Goal: Submit feedback/report problem: Submit feedback/report problem

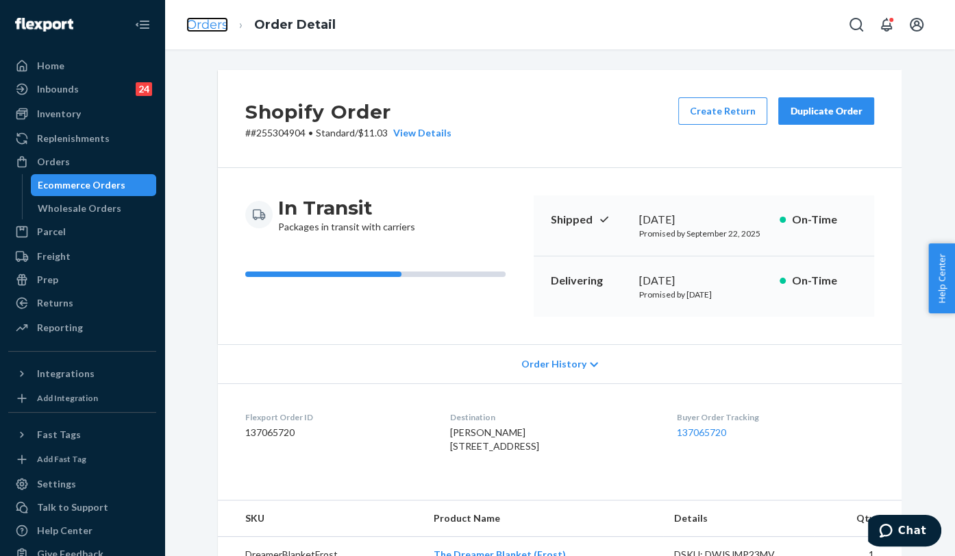
click at [197, 26] on link "Orders" at bounding box center [207, 24] width 42 height 15
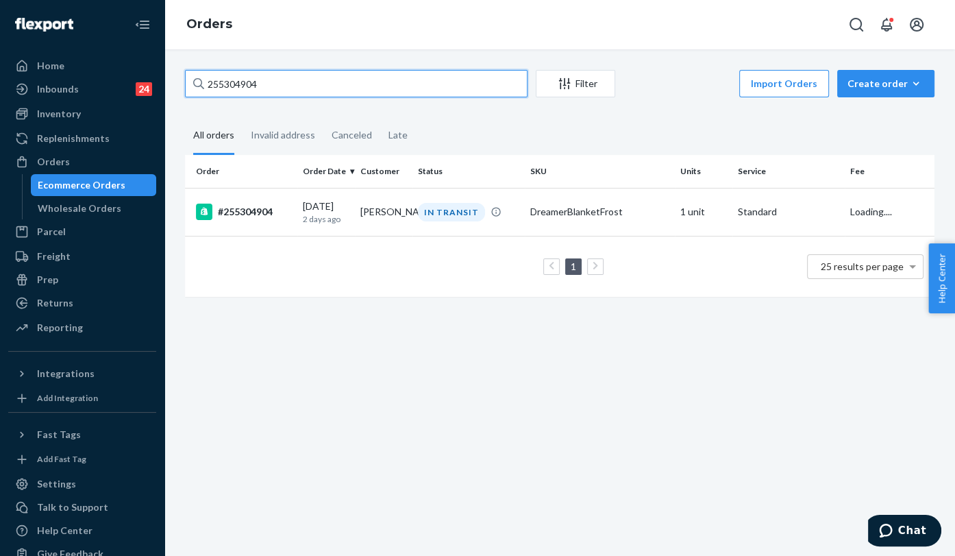
drag, startPoint x: 319, startPoint y: 92, endPoint x: 191, endPoint y: 79, distance: 128.7
click at [191, 79] on input "255304904" at bounding box center [356, 83] width 343 height 27
paste input "12391"
type input "255123914"
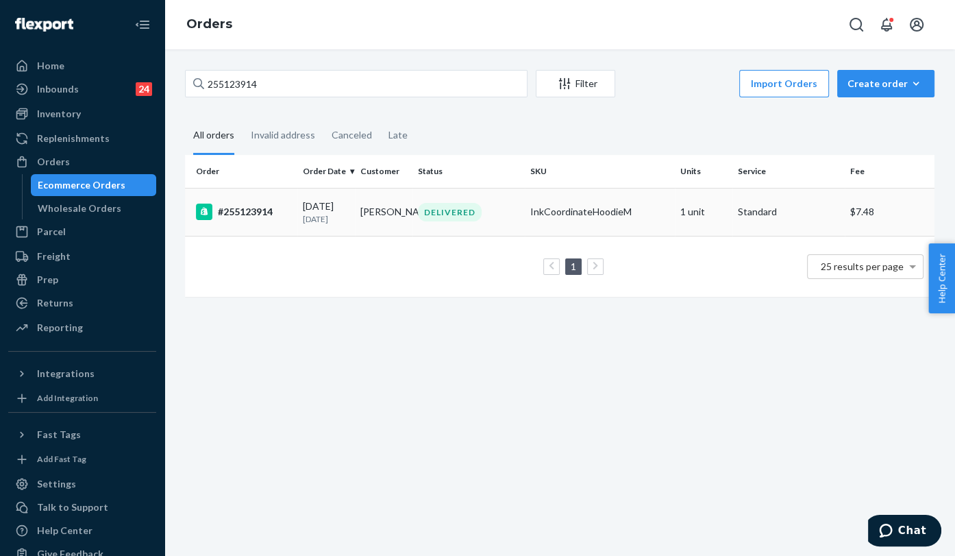
click at [260, 215] on div "#255123914" at bounding box center [244, 212] width 96 height 16
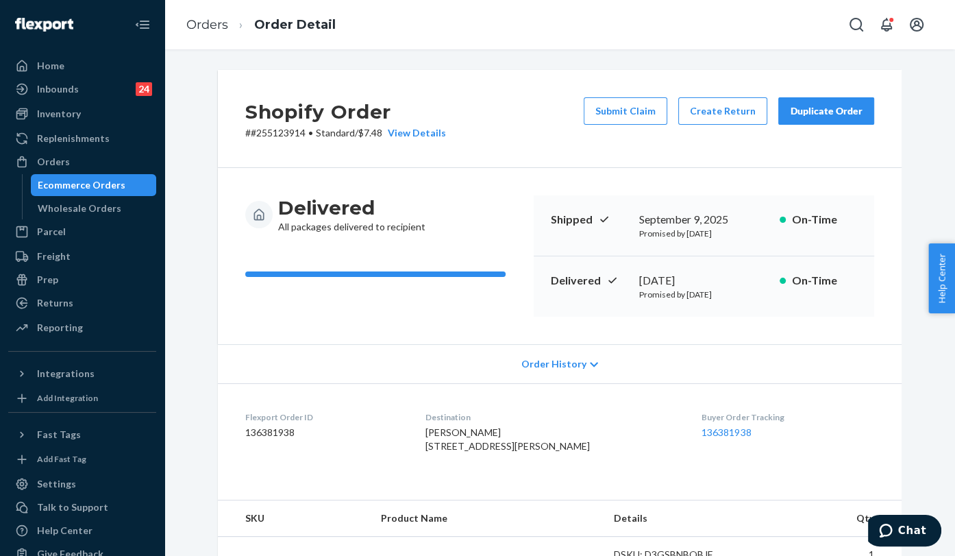
scroll to position [76, 0]
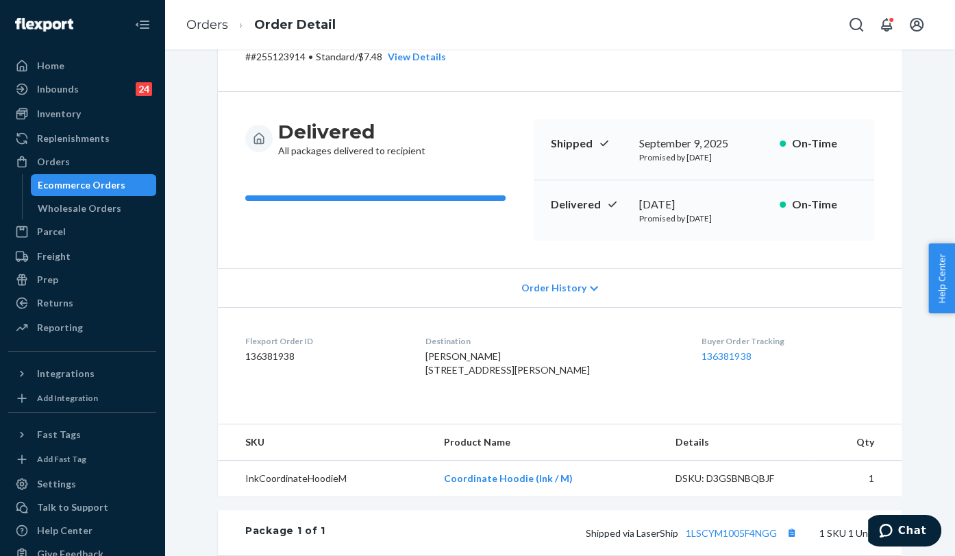
click at [258, 362] on dd "136381938" at bounding box center [324, 356] width 158 height 14
copy dd "136381938"
drag, startPoint x: 918, startPoint y: 532, endPoint x: 1685, endPoint y: 1003, distance: 899.8
click at [918, 532] on span "Chat" at bounding box center [912, 530] width 28 height 12
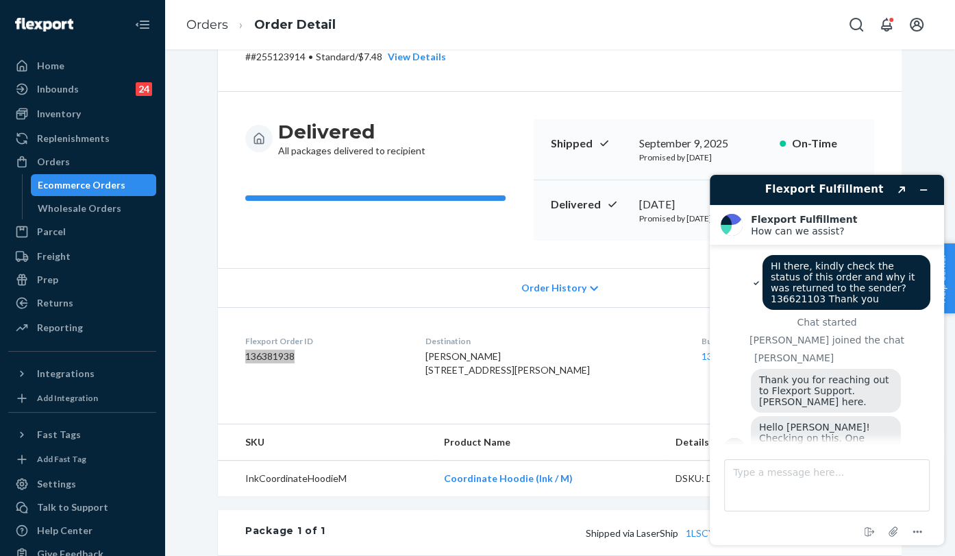
scroll to position [716, 0]
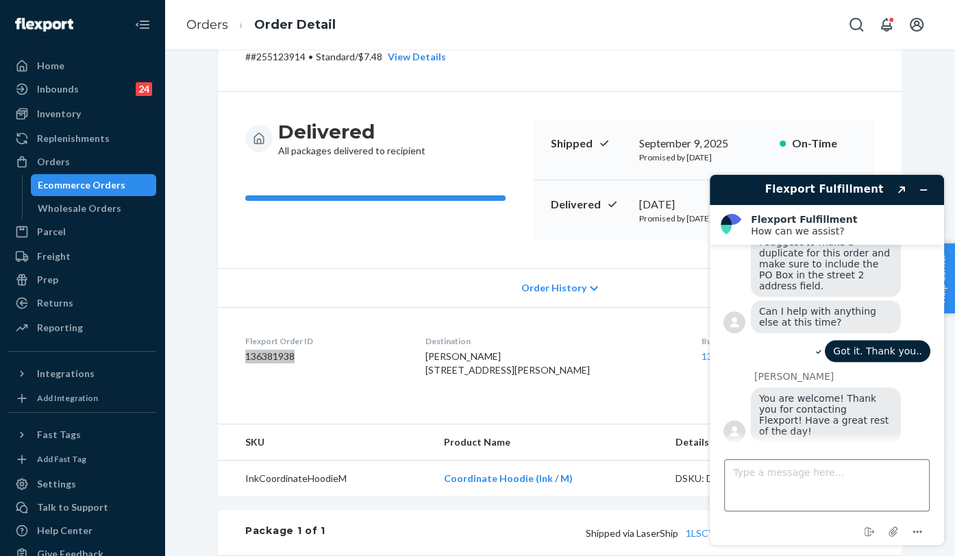
click at [761, 484] on textarea "Type a message here..." at bounding box center [827, 485] width 206 height 52
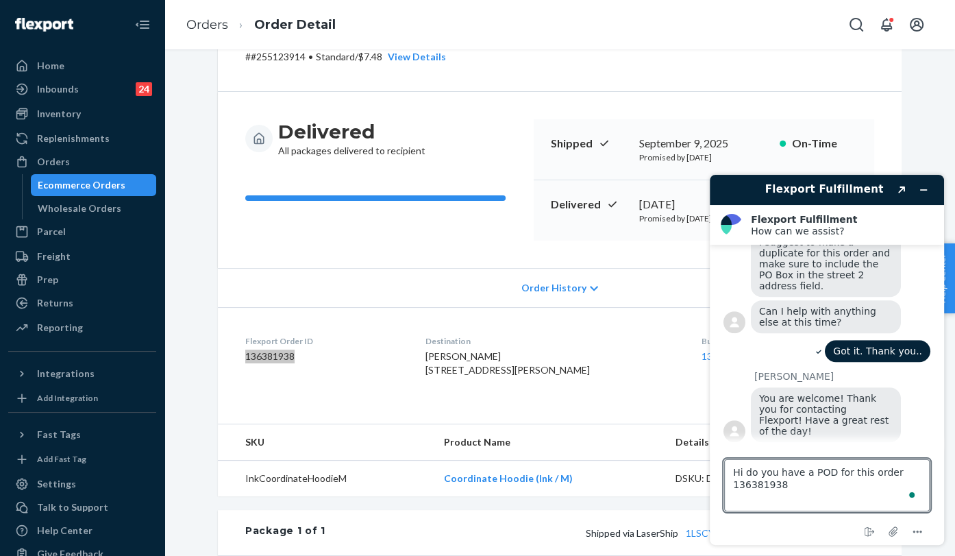
type textarea "Hi do you have a POD for this order 136381938 ?"
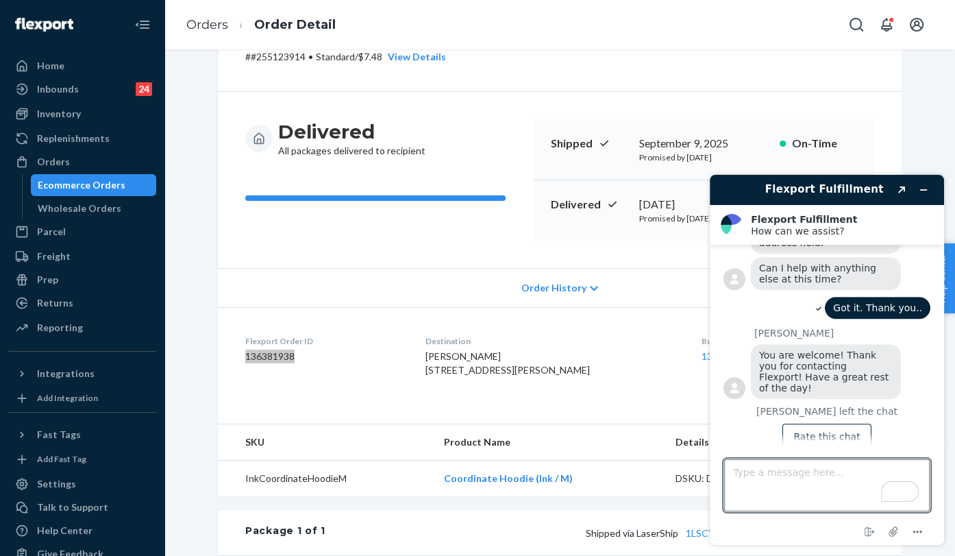
scroll to position [776, 0]
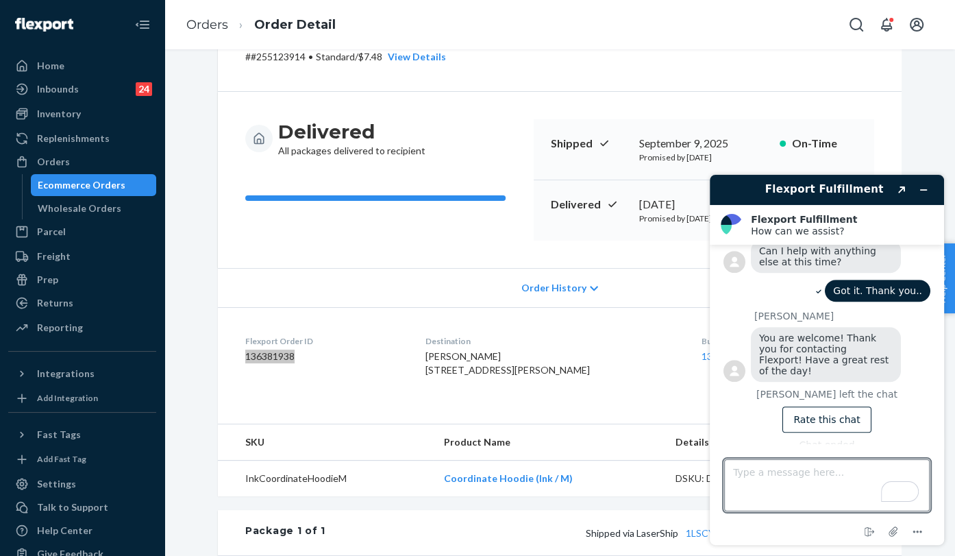
click at [905, 490] on button "Resend" at bounding box center [913, 496] width 35 height 12
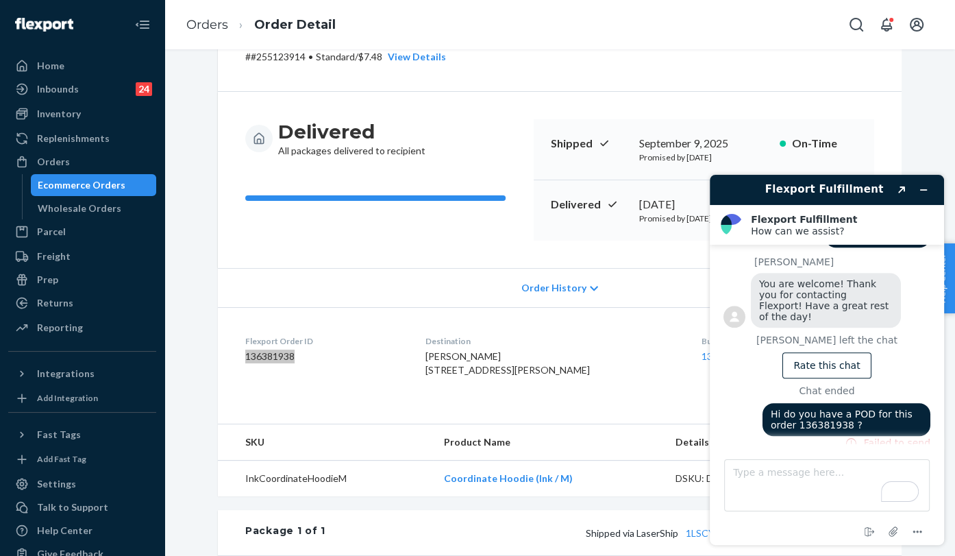
scroll to position [836, 0]
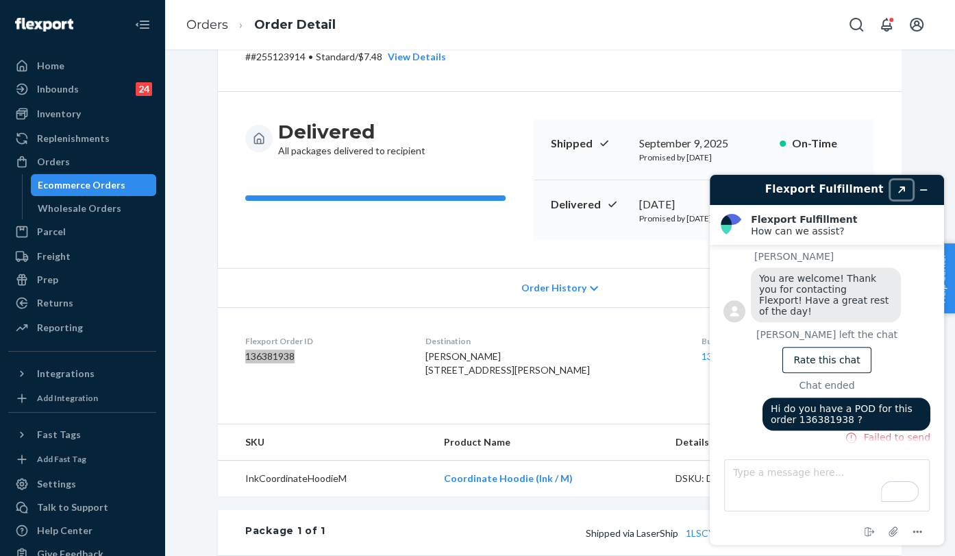
click at [902, 186] on icon "Popout" at bounding box center [901, 189] width 7 height 7
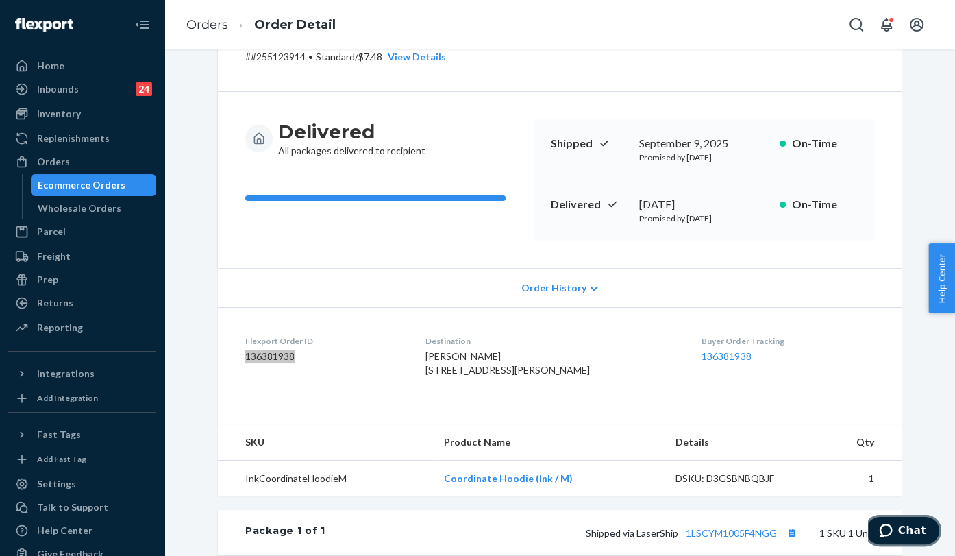
click at [911, 543] on button "Chat" at bounding box center [902, 531] width 77 height 32
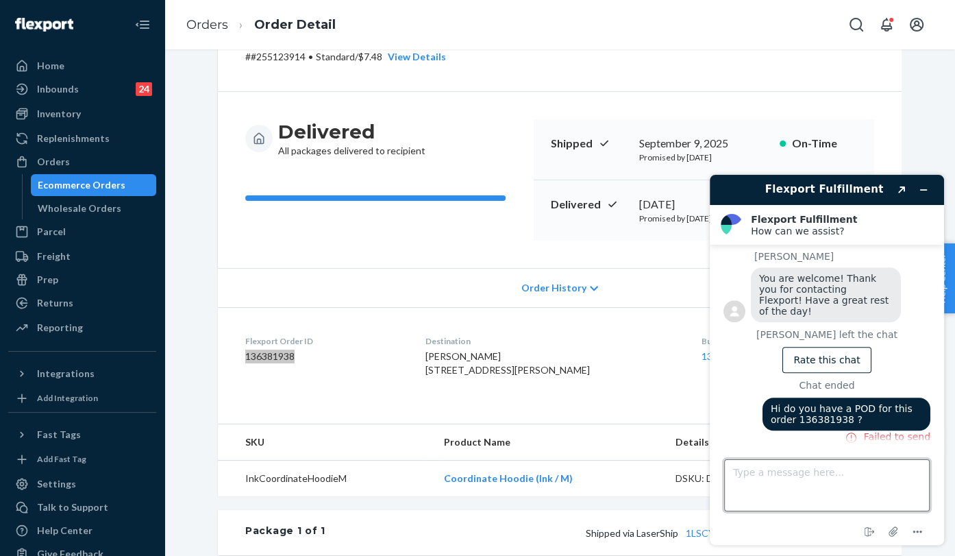
click at [828, 489] on textarea "Type a message here..." at bounding box center [827, 485] width 206 height 52
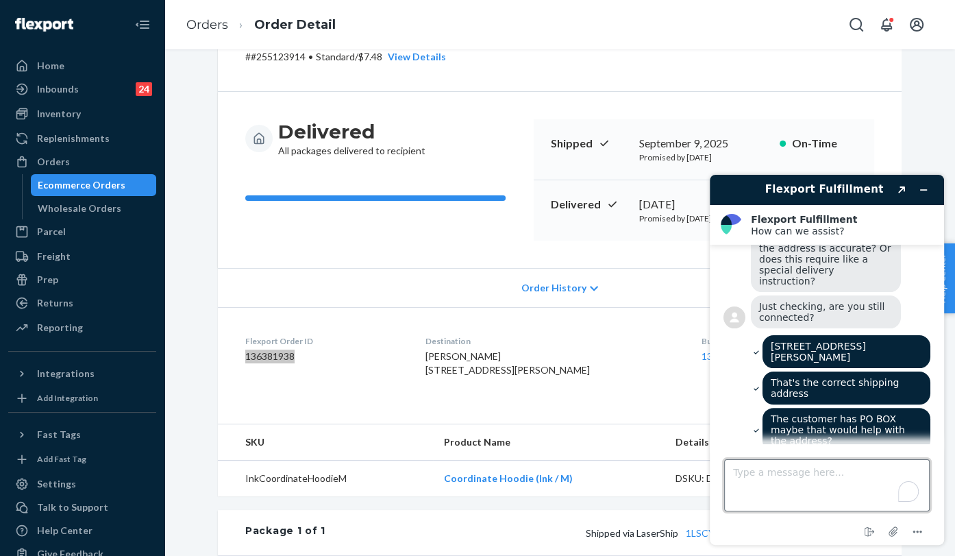
scroll to position [227, 0]
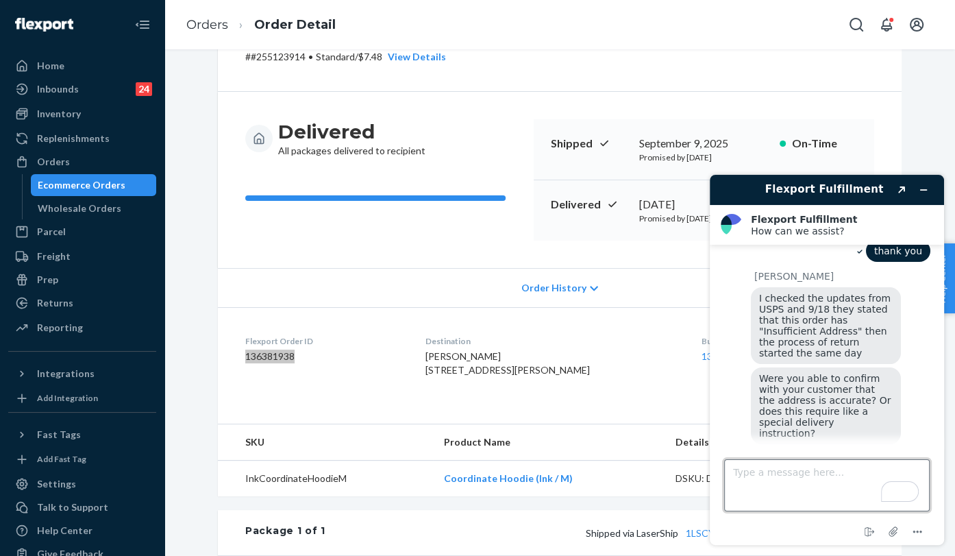
click at [827, 486] on textarea "Type a message here..." at bounding box center [827, 485] width 206 height 52
paste textarea "136381938"
type textarea "136381938"
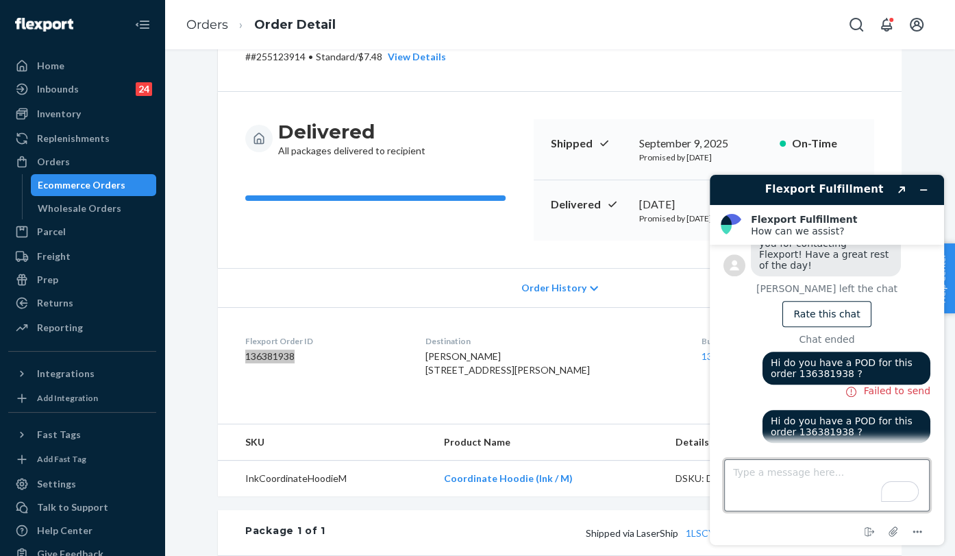
scroll to position [729, 0]
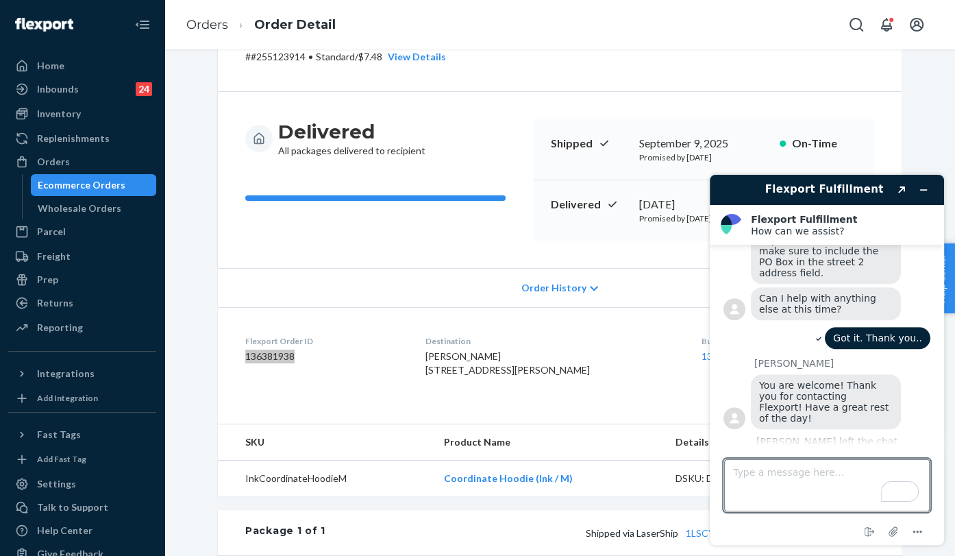
click at [751, 447] on div "Rate this chat" at bounding box center [827, 463] width 207 height 33
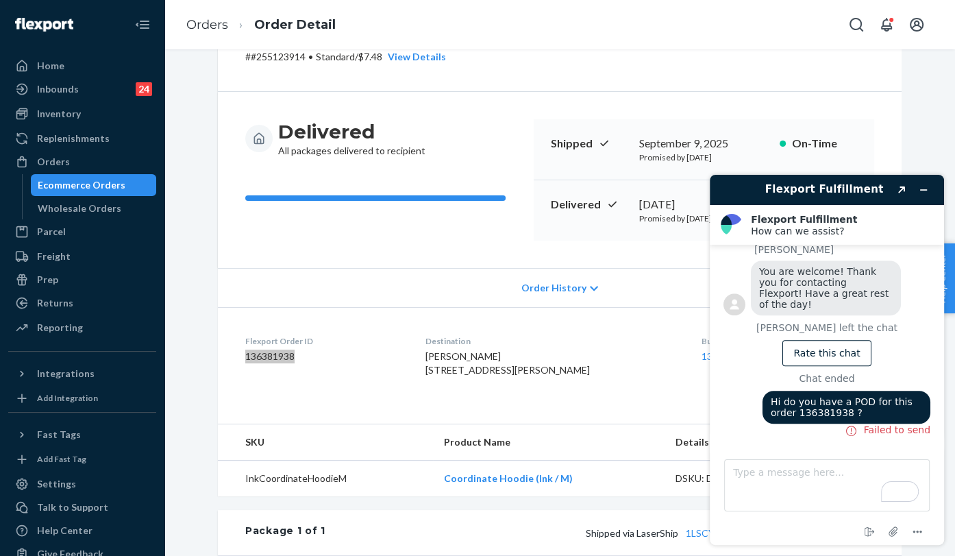
scroll to position [882, 0]
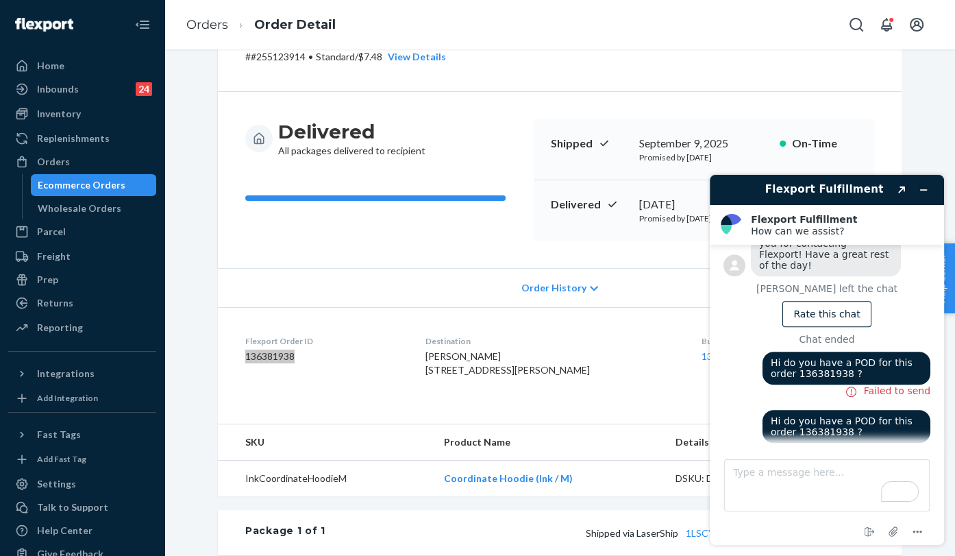
click at [851, 447] on icon at bounding box center [851, 448] width 0 height 3
click at [911, 190] on button "Created with Sketch." at bounding box center [902, 189] width 22 height 19
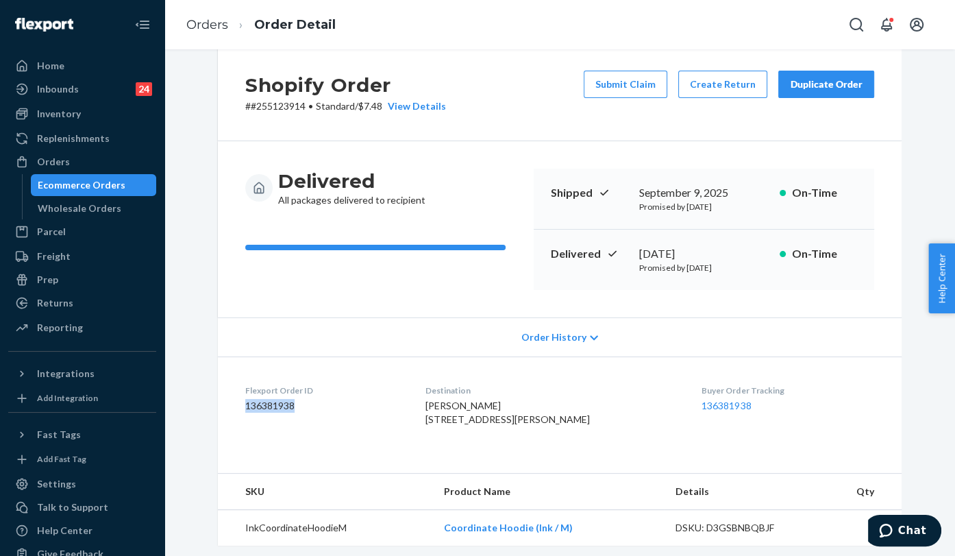
scroll to position [0, 0]
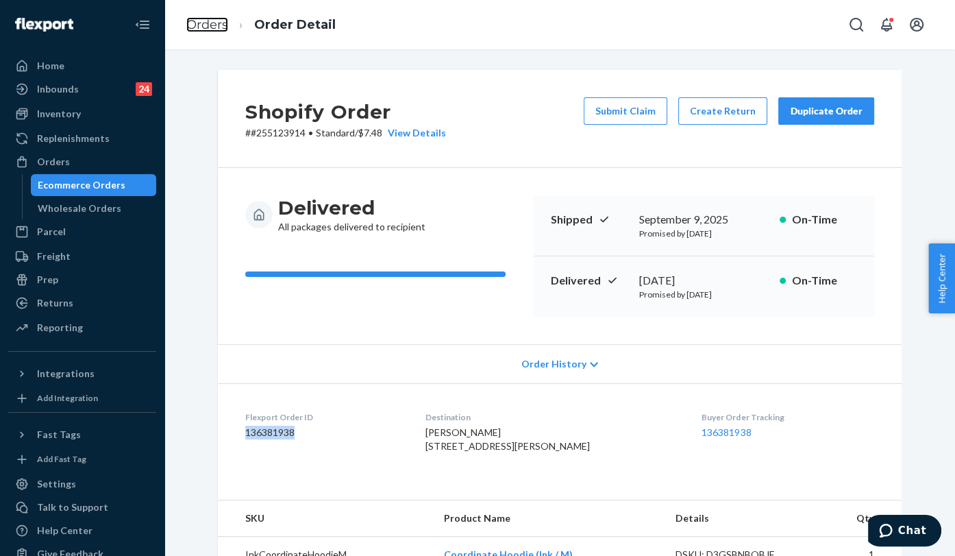
click at [191, 29] on link "Orders" at bounding box center [207, 24] width 42 height 15
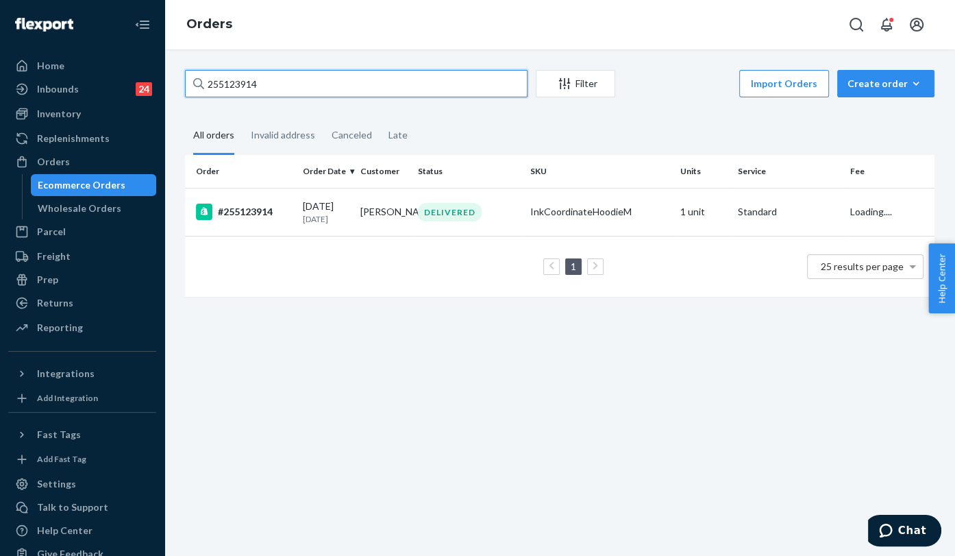
drag, startPoint x: 272, startPoint y: 86, endPoint x: 180, endPoint y: 76, distance: 92.4
click at [180, 76] on div "255123914 Filter Import Orders Create order Ecommerce order Removal order All o…" at bounding box center [560, 190] width 770 height 241
click at [248, 212] on div "#255123914" at bounding box center [244, 212] width 96 height 16
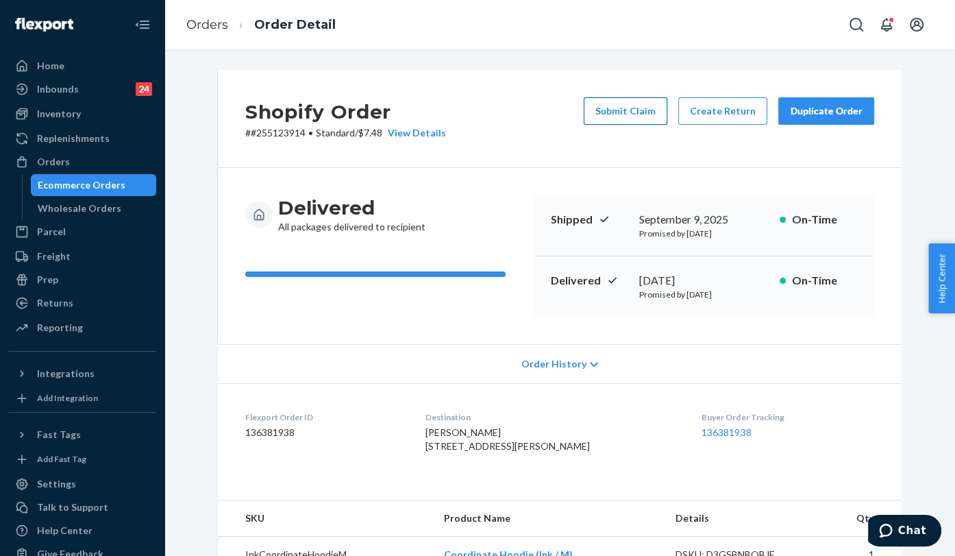
click at [623, 110] on button "Submit Claim" at bounding box center [626, 110] width 84 height 27
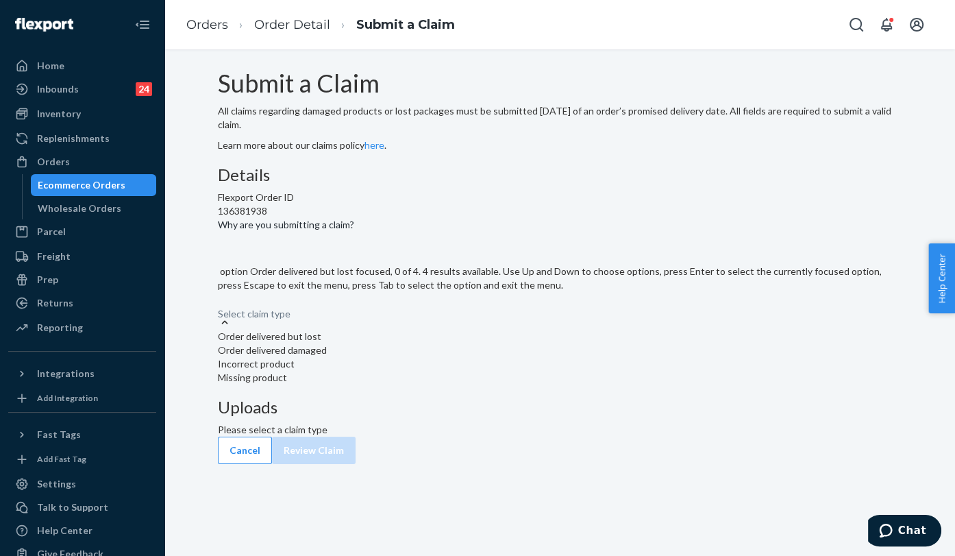
click at [401, 315] on div "Select claim type" at bounding box center [560, 307] width 684 height 16
click at [219, 314] on input "Why are you submitting a claim? option Order delivered but lost focused, 0 of 4…" at bounding box center [218, 307] width 1 height 14
click at [437, 315] on div "Select claim type" at bounding box center [560, 307] width 684 height 16
click at [219, 314] on input "Why are you submitting a claim? option Order delivered but lost focused, 0 of 4…" at bounding box center [218, 307] width 1 height 14
click at [397, 384] on div "Missing product" at bounding box center [560, 378] width 684 height 14
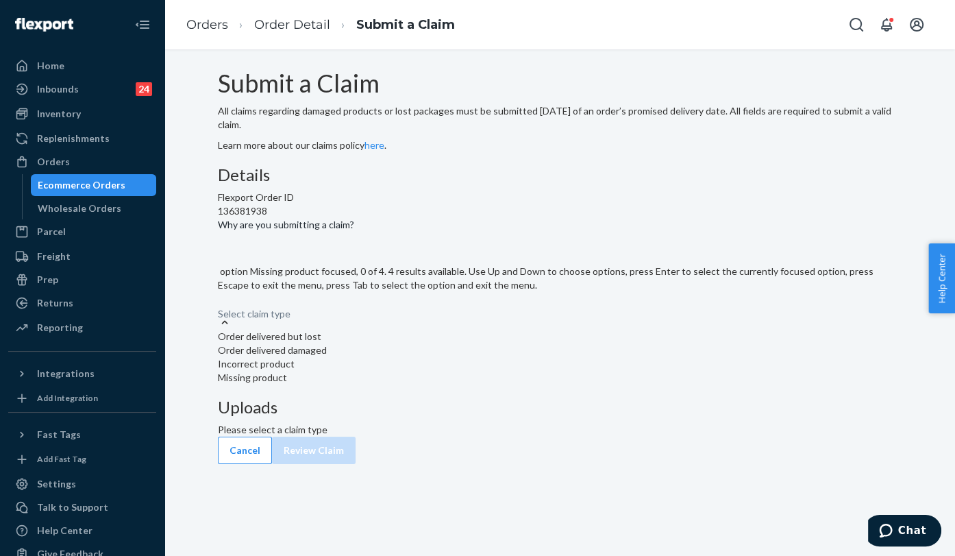
click at [219, 314] on input "Why are you submitting a claim? option Missing product focused, 0 of 4. 4 resul…" at bounding box center [218, 307] width 1 height 14
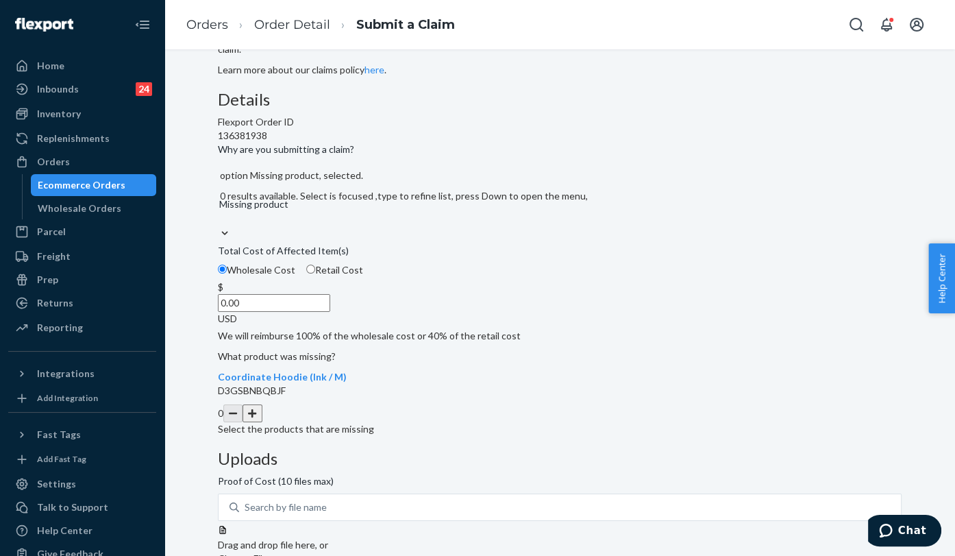
scroll to position [138, 0]
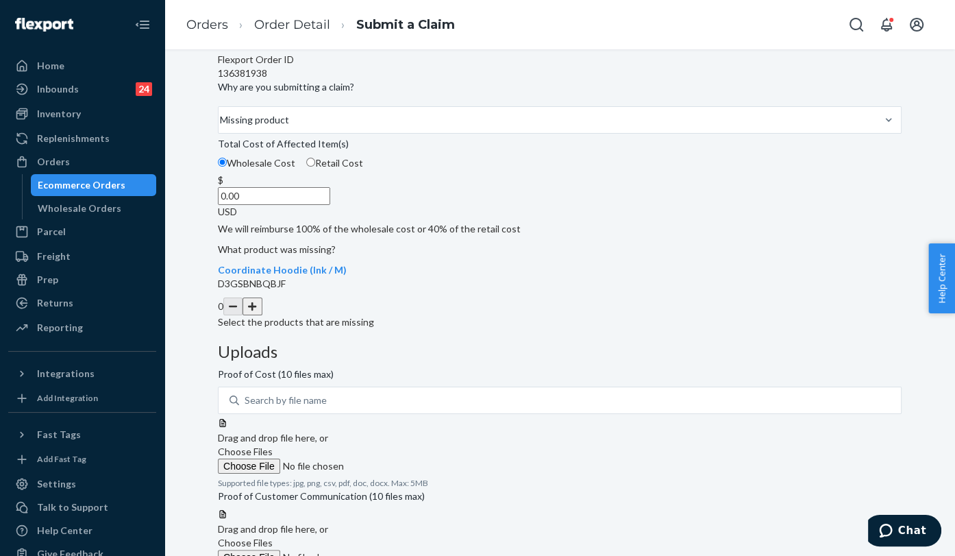
click at [330, 205] on input "0.00" at bounding box center [274, 196] width 112 height 18
type input "47.00"
click at [262, 315] on button "button" at bounding box center [252, 306] width 19 height 18
click at [273, 445] on span "Choose Files" at bounding box center [245, 451] width 55 height 12
click at [404, 458] on input "Choose Files" at bounding box center [311, 465] width 186 height 15
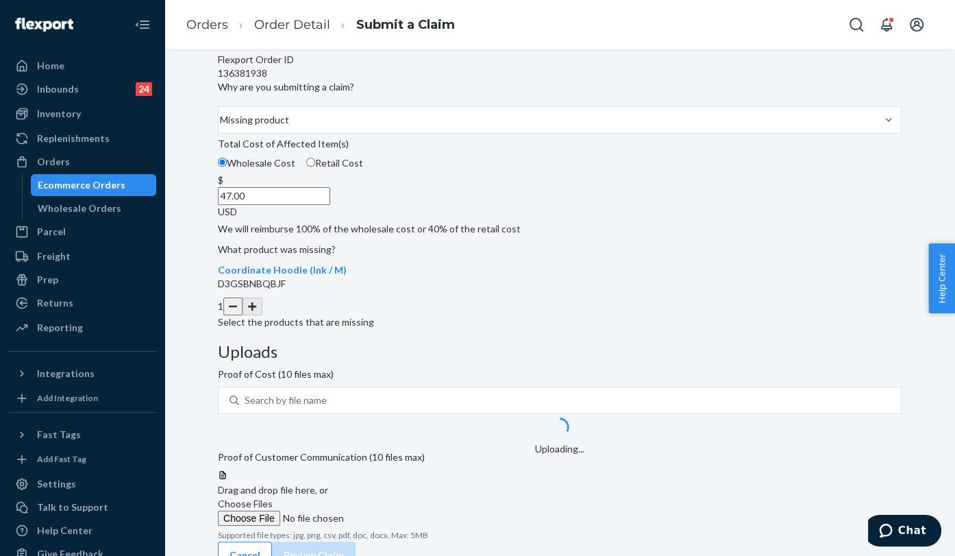
click at [273, 498] on span "Choose Files" at bounding box center [245, 504] width 55 height 12
click at [404, 511] on input "Choose Files" at bounding box center [311, 518] width 186 height 15
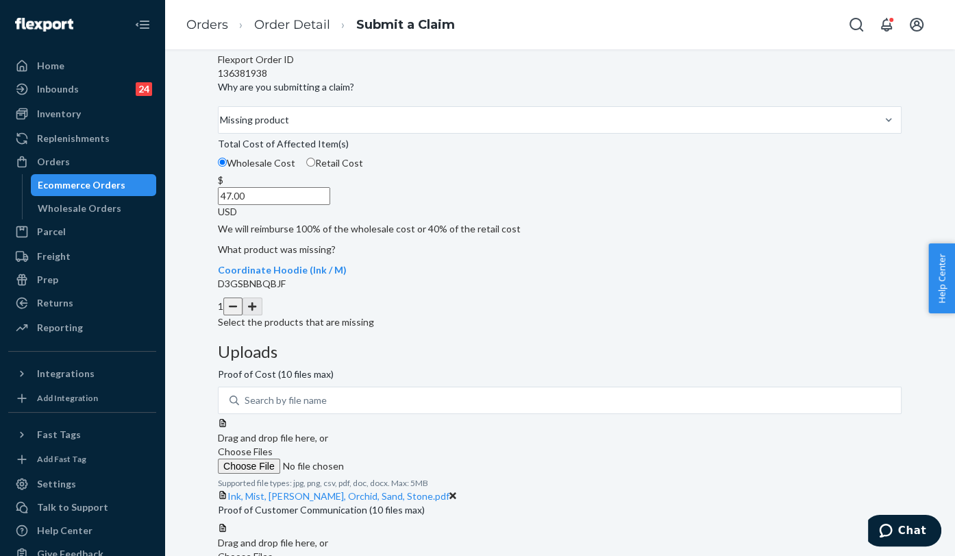
click at [273, 550] on span "Choose Files" at bounding box center [245, 556] width 55 height 12
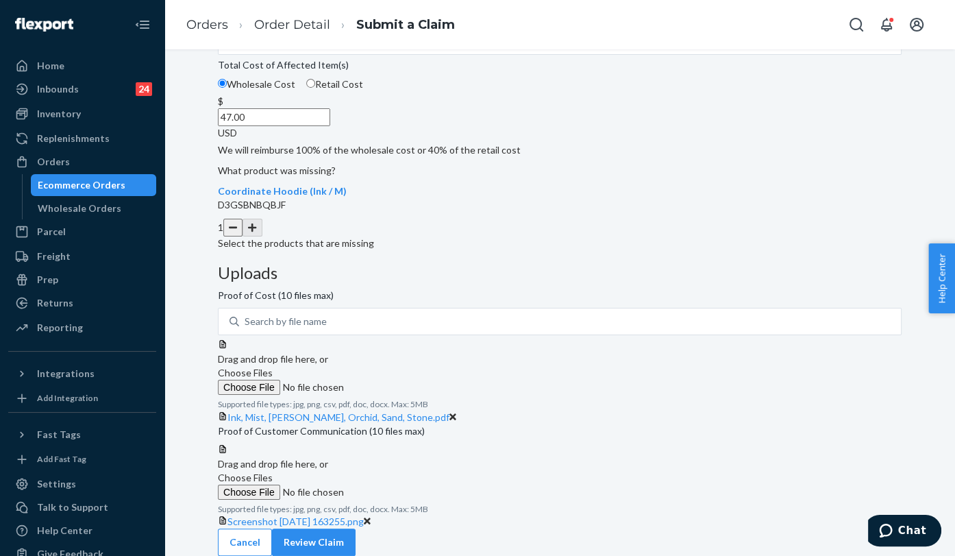
click at [838, 544] on div "Cancel Review Claim" at bounding box center [560, 541] width 684 height 27
click at [356, 533] on button "Review Claim" at bounding box center [314, 541] width 84 height 27
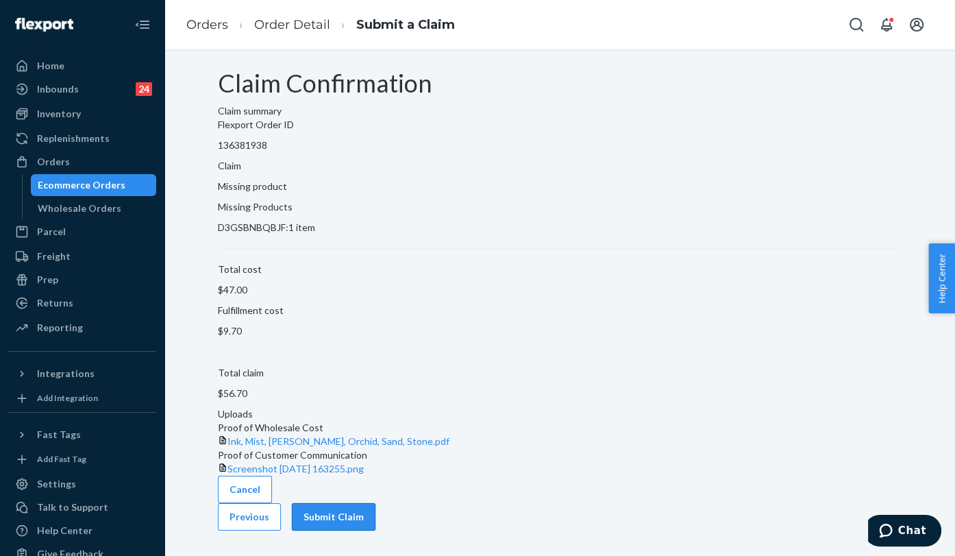
click at [376, 528] on button "Submit Claim" at bounding box center [334, 516] width 84 height 27
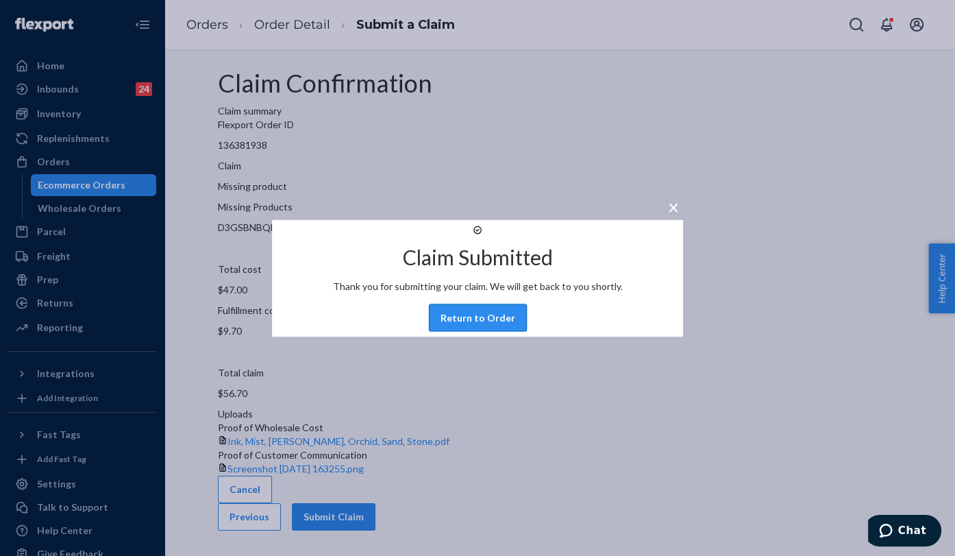
click at [474, 331] on button "Return to Order" at bounding box center [478, 317] width 98 height 27
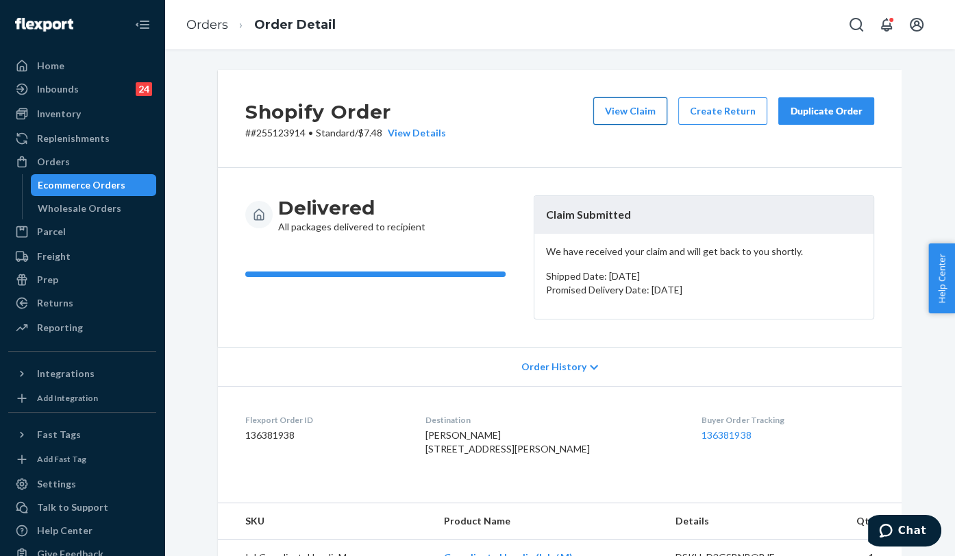
click at [618, 111] on button "View Claim" at bounding box center [630, 110] width 74 height 27
